Goal: Task Accomplishment & Management: Manage account settings

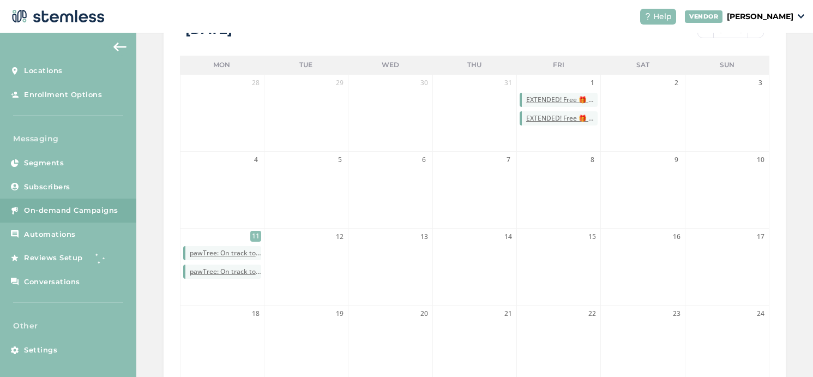
scroll to position [280, 0]
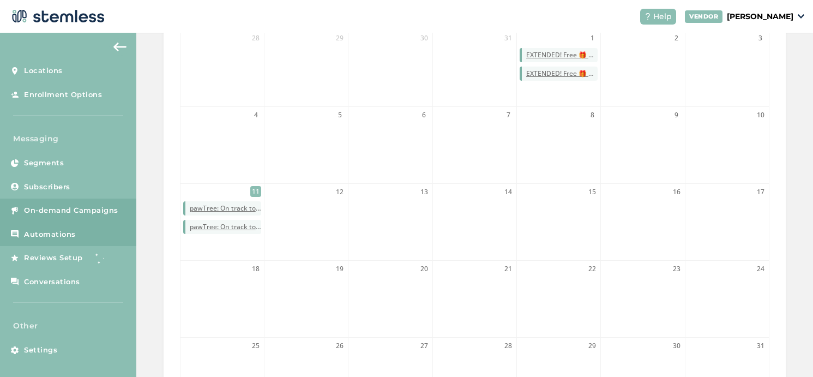
click at [43, 238] on span "Automations" at bounding box center [50, 234] width 52 height 11
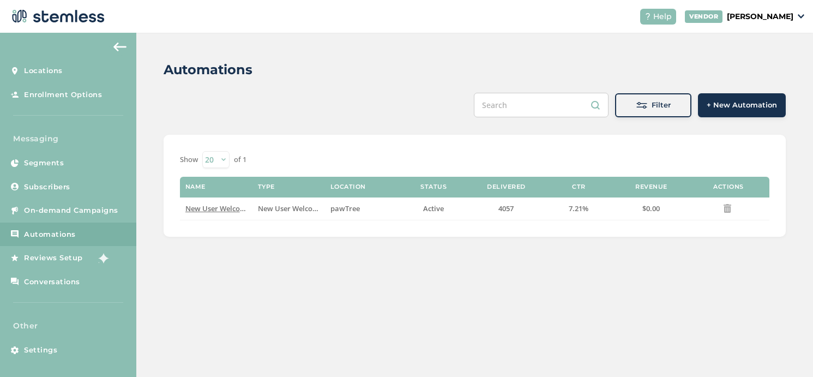
click at [202, 183] on th "Name" at bounding box center [216, 187] width 72 height 21
click at [209, 207] on span "New User Welcome" at bounding box center [217, 208] width 65 height 10
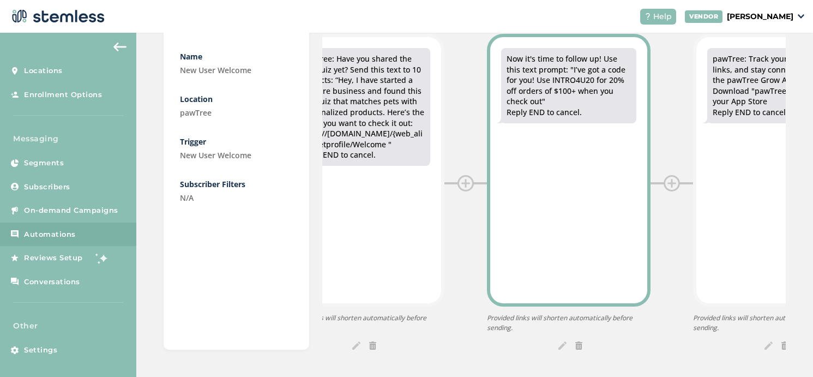
scroll to position [137, 0]
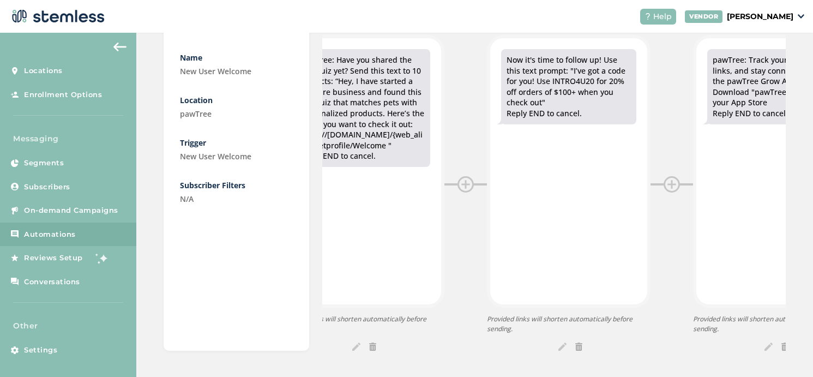
click at [560, 343] on img at bounding box center [562, 346] width 8 height 8
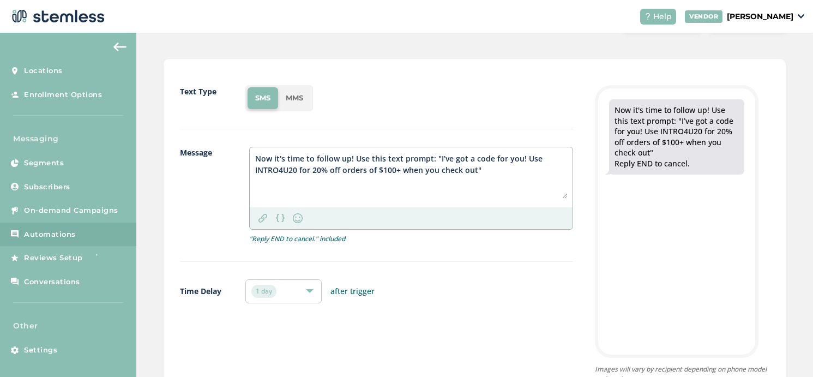
scroll to position [50, 0]
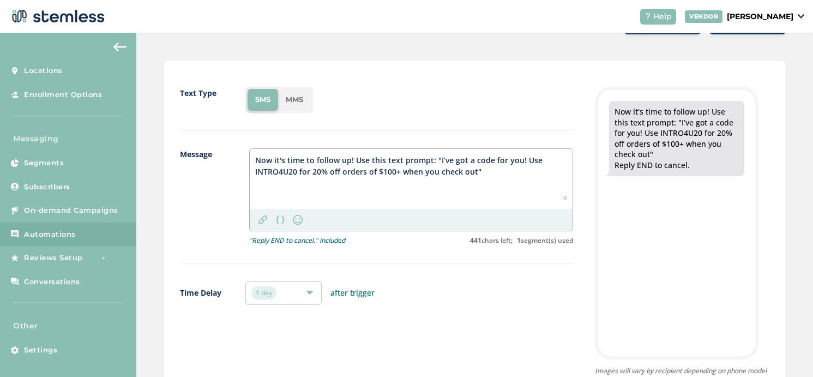
click at [255, 159] on textarea "Now it's time to follow up! Use this text prompt: "I’ve got a code for you! Use…" at bounding box center [411, 177] width 312 height 46
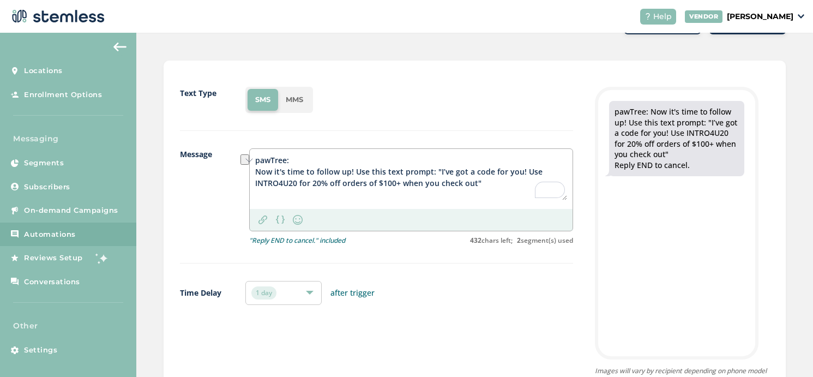
drag, startPoint x: 353, startPoint y: 172, endPoint x: 251, endPoint y: 170, distance: 102.5
click at [250, 170] on div "Text Type SMS MMS Message pawTree: Now it's time to follow up! Use this text pr…" at bounding box center [475, 239] width 622 height 358
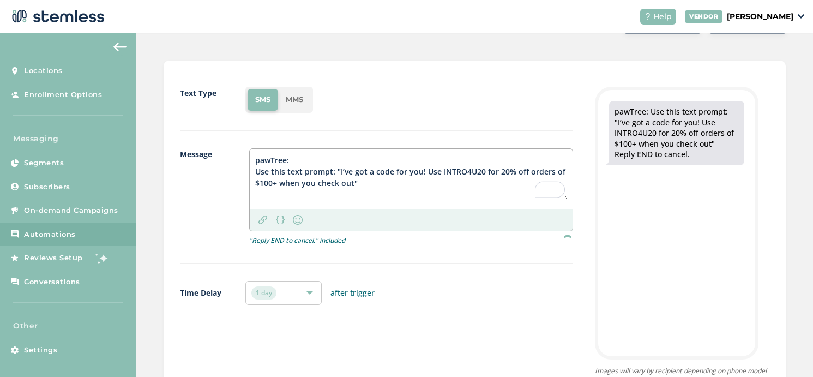
click at [330, 170] on textarea "pawTree: Use this text prompt: "I’ve got a code for you! Use INTRO4U20 for 20% …" at bounding box center [411, 177] width 312 height 46
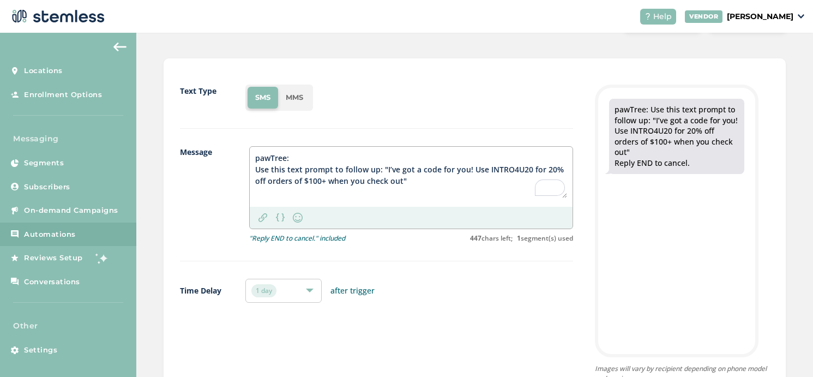
scroll to position [0, 0]
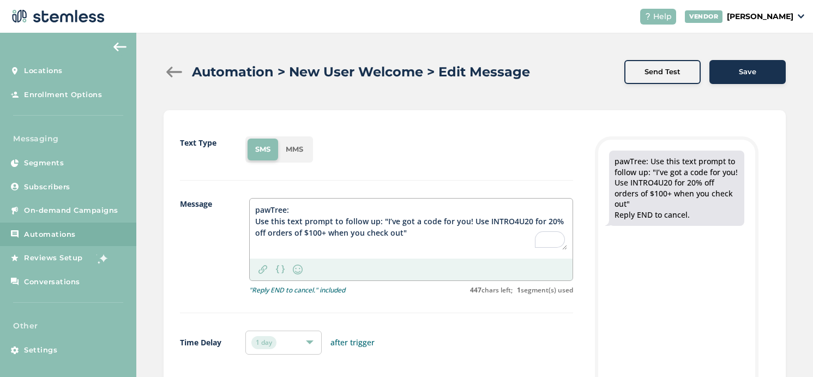
type textarea "pawTree: Use this text prompt to follow up: "I’ve got a code for you! Use INTRO…"
click at [761, 70] on div "Save" at bounding box center [747, 71] width 59 height 11
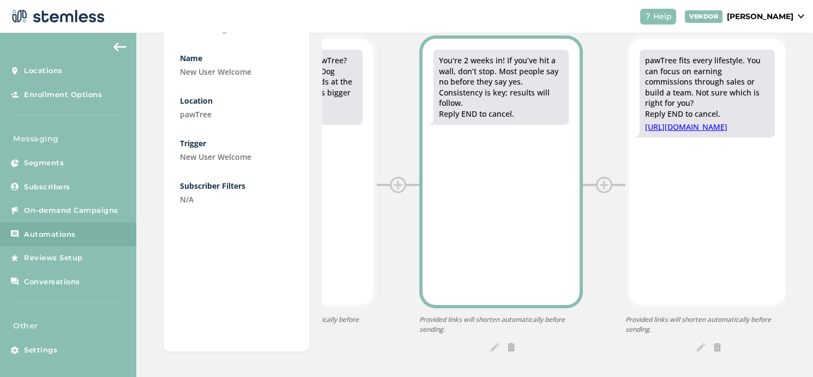
scroll to position [138, 0]
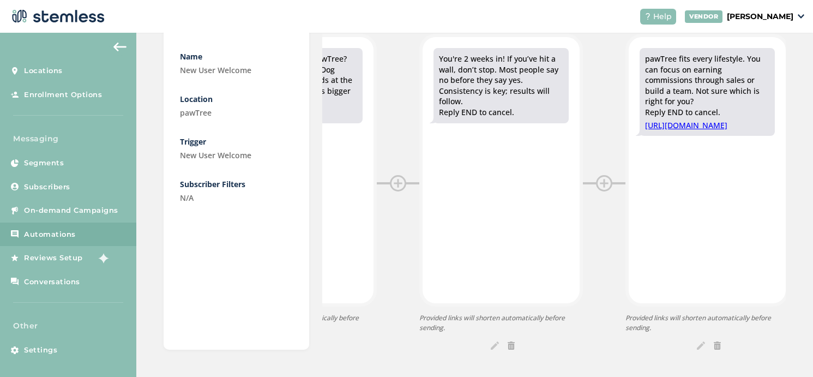
click at [493, 346] on img at bounding box center [495, 345] width 8 height 8
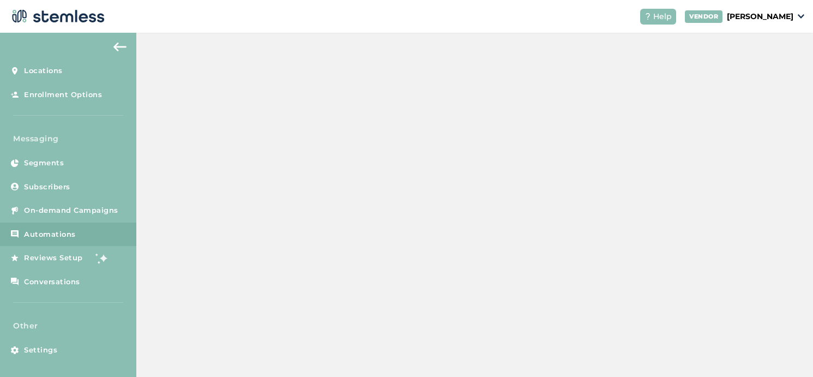
scroll to position [128, 0]
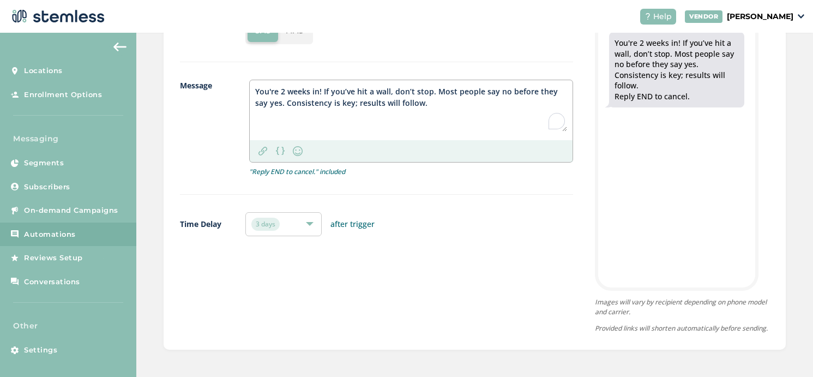
click at [257, 86] on textarea "You're 2 weeks in! If you’ve hit a wall, don’t stop. Most people say no before …" at bounding box center [411, 109] width 312 height 46
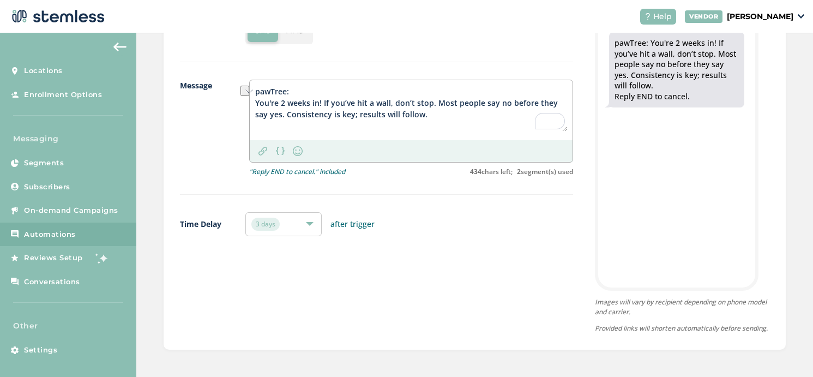
drag, startPoint x: 322, startPoint y: 92, endPoint x: 429, endPoint y: 95, distance: 106.9
click at [429, 95] on textarea "pawTree: You're 2 weeks in! If you’ve hit a wall, don’t stop. Most people say n…" at bounding box center [411, 109] width 312 height 46
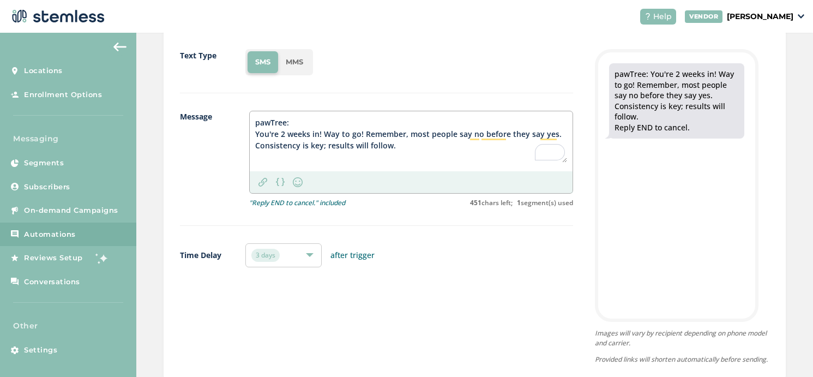
scroll to position [0, 0]
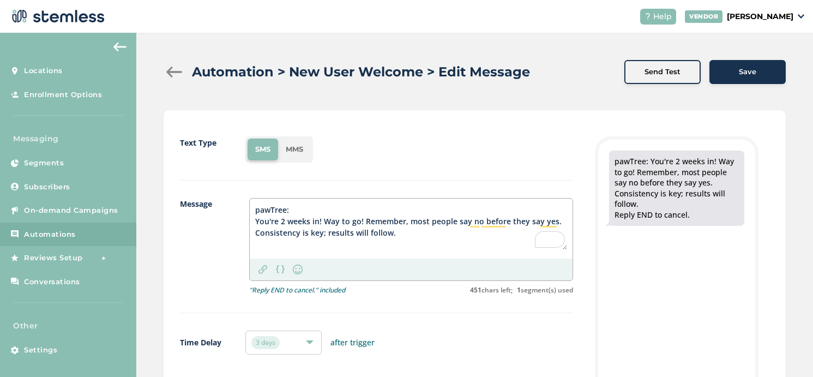
type textarea "pawTree: You're 2 weeks in! Way to go! Remember, most people say no before they…"
click at [736, 73] on div "Save" at bounding box center [747, 71] width 59 height 11
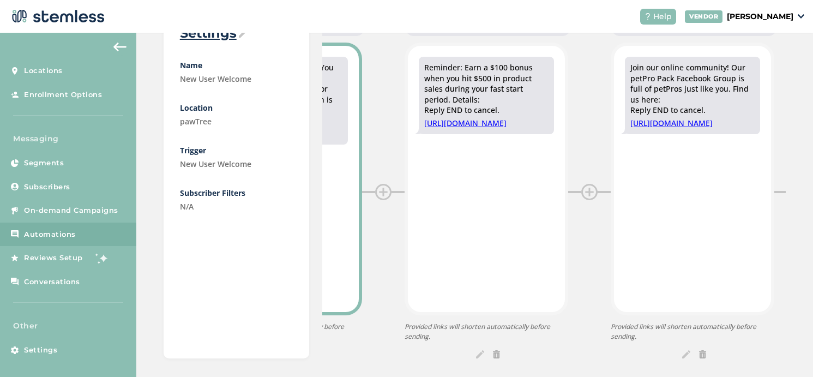
scroll to position [138, 0]
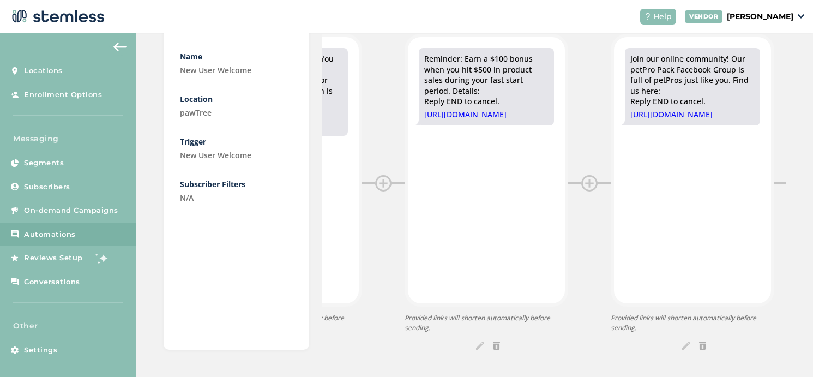
click at [480, 345] on img at bounding box center [480, 345] width 8 height 8
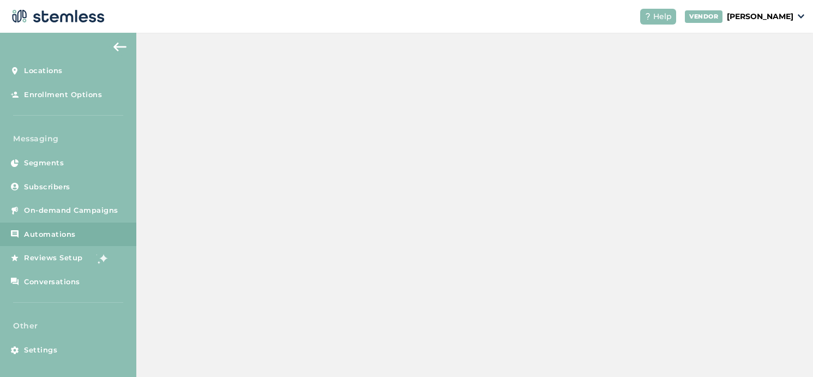
scroll to position [128, 0]
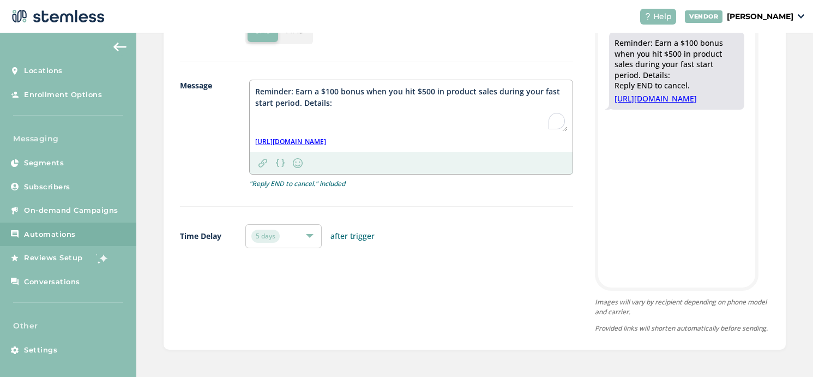
click at [256, 86] on textarea "Reminder: Earn a $100 bonus when you hit $500 in product sales during your fast…" at bounding box center [411, 109] width 312 height 46
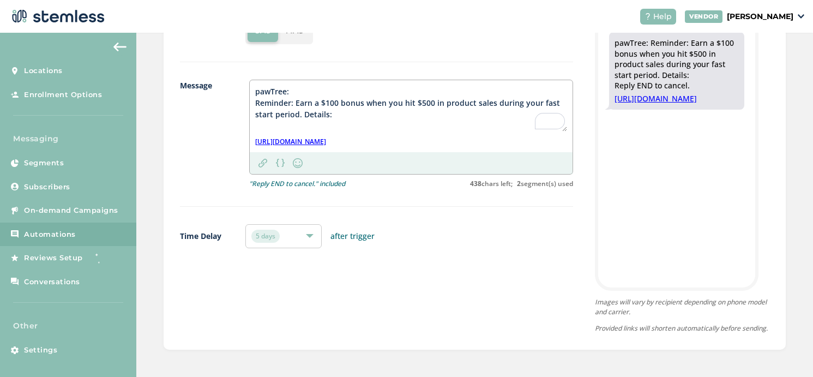
drag, startPoint x: 295, startPoint y: 92, endPoint x: 244, endPoint y: 91, distance: 51.2
click at [244, 91] on div "Message pawTree: Reminder: Earn a $100 bonus when you hit $500 in product sales…" at bounding box center [376, 143] width 393 height 127
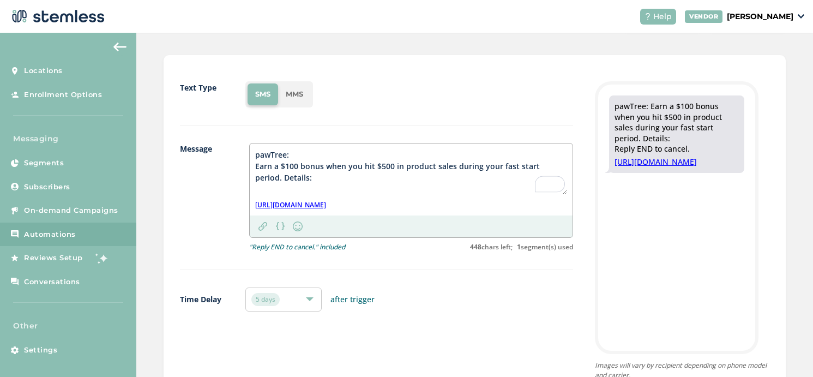
scroll to position [0, 0]
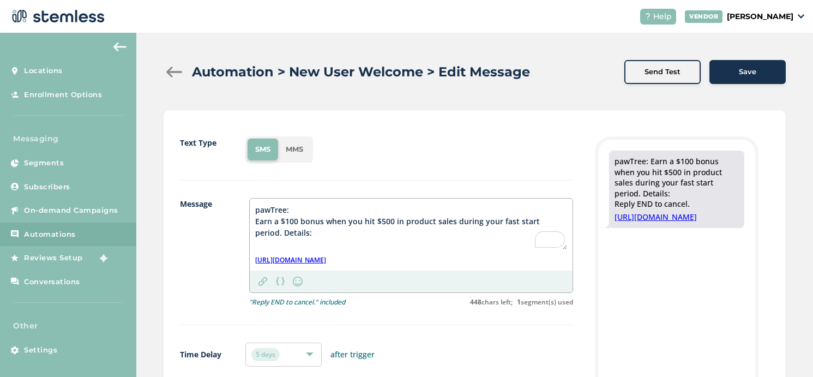
type textarea "pawTree: Earn a $100 bonus when you hit $500 in product sales during your fast …"
click at [763, 75] on div "Save" at bounding box center [747, 71] width 59 height 11
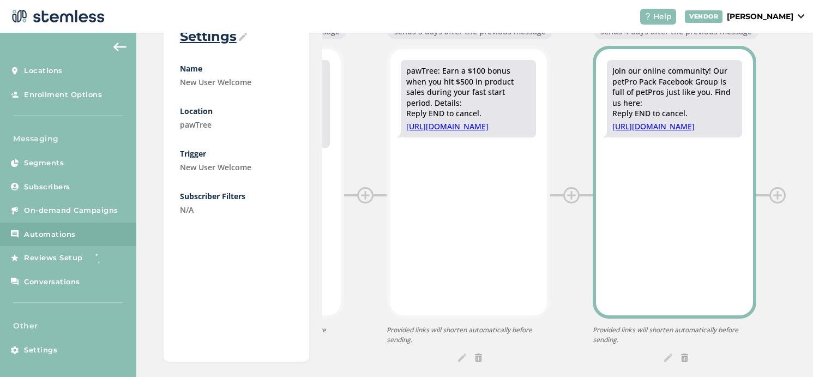
scroll to position [138, 0]
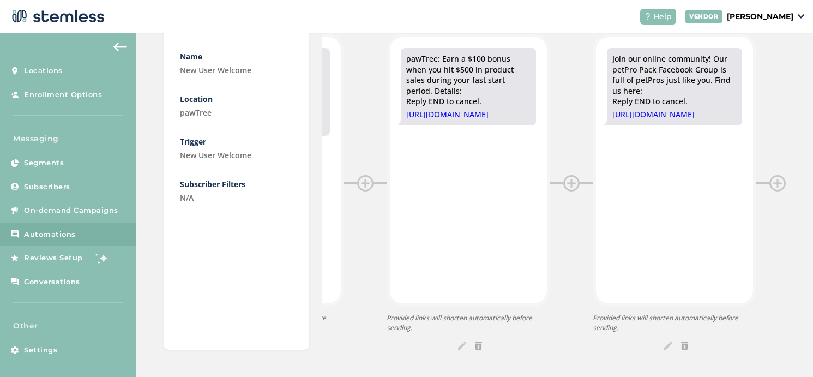
click at [666, 350] on div "Automation > New User Welcome Deactivate Settings Name New User Welcome Locatio…" at bounding box center [474, 136] width 676 height 482
click at [664, 346] on img at bounding box center [668, 345] width 8 height 8
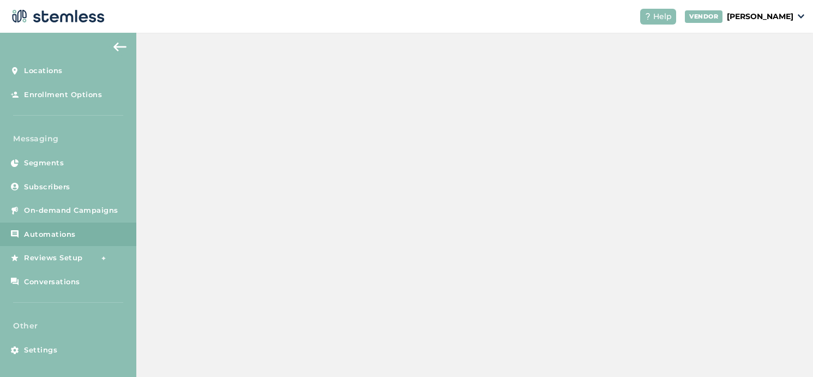
scroll to position [128, 0]
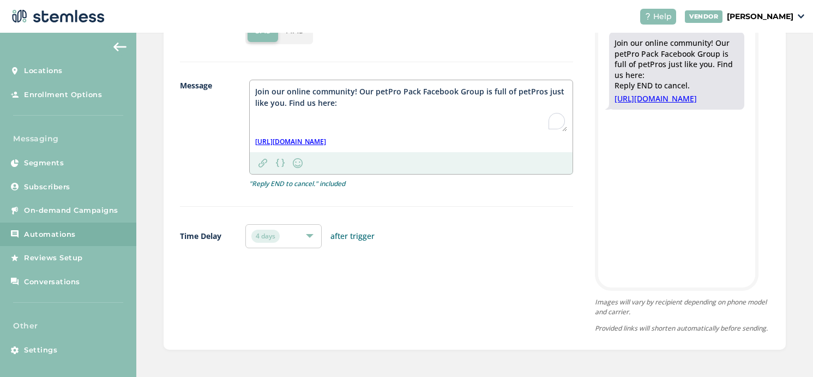
click at [255, 86] on textarea "Join our online community! Our petPro Pack Facebook Group is full of petPros ju…" at bounding box center [411, 109] width 312 height 46
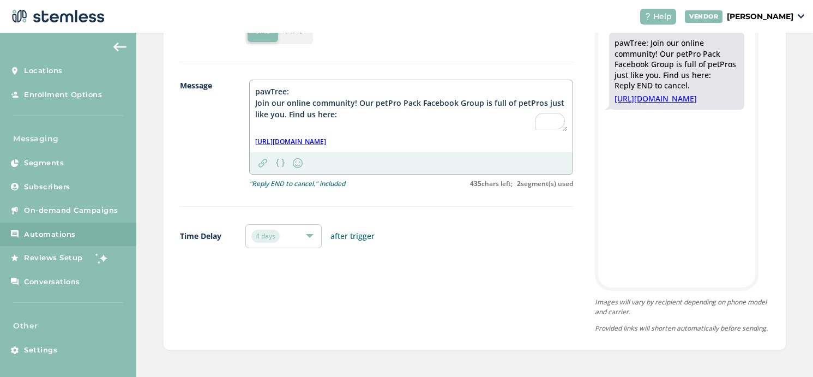
drag, startPoint x: 453, startPoint y: 92, endPoint x: 423, endPoint y: 91, distance: 30.5
click at [423, 91] on textarea "pawTree: Join our online community! Our petPro Pack Facebook Group is full of p…" at bounding box center [411, 109] width 312 height 46
type textarea "pawTree: Join our online community! Our petPro Pack FB Group is full of petPros…"
click at [430, 137] on div "[URL][DOMAIN_NAME]" at bounding box center [411, 142] width 312 height 10
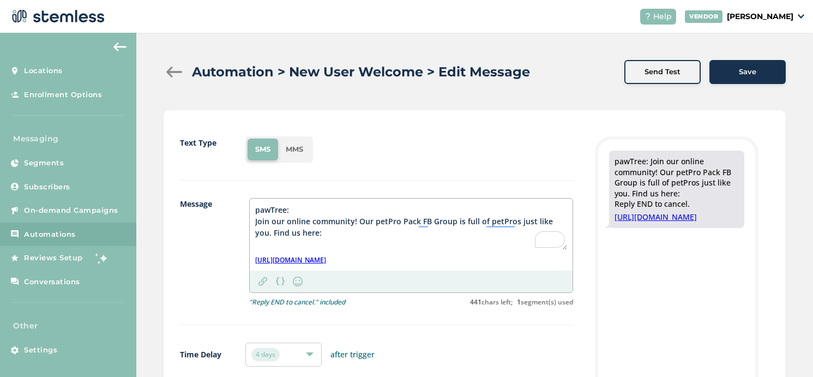
click at [761, 61] on button "Save" at bounding box center [747, 72] width 76 height 24
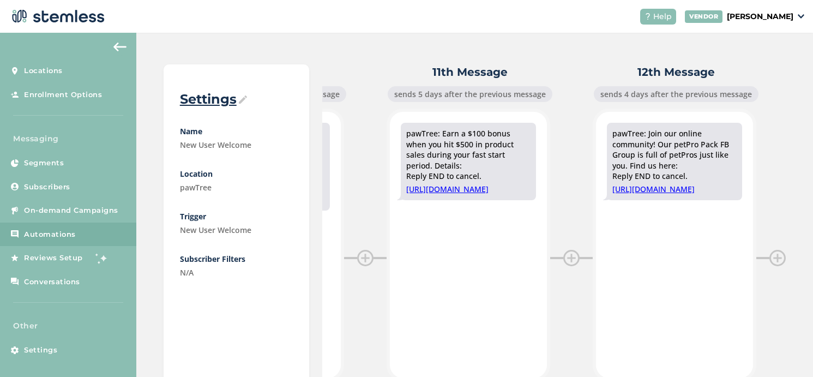
scroll to position [138, 0]
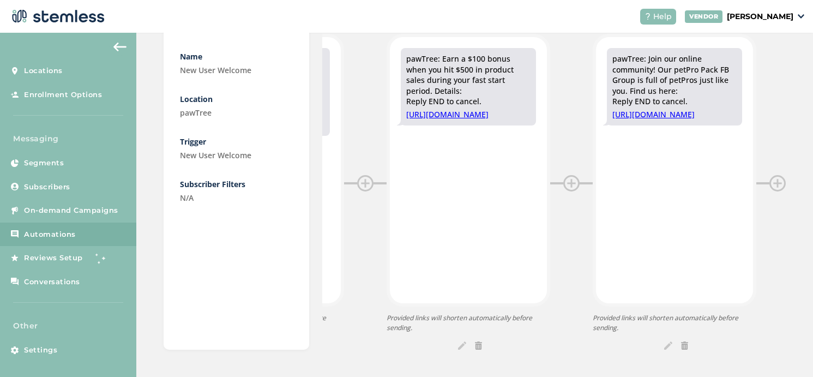
click at [123, 41] on button at bounding box center [120, 46] width 22 height 17
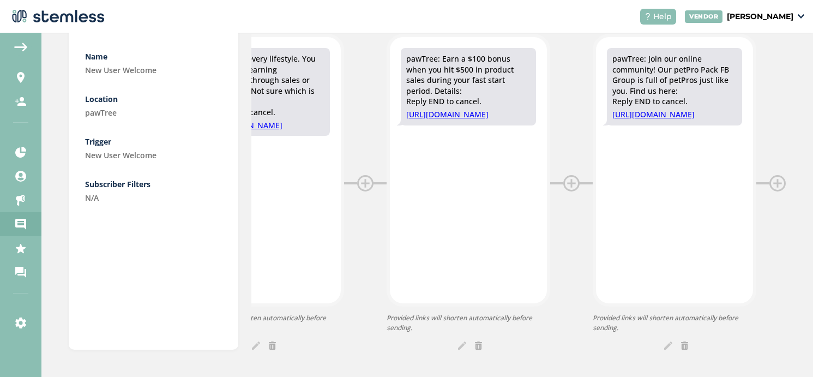
scroll to position [0, 1954]
